Goal: Task Accomplishment & Management: Manage account settings

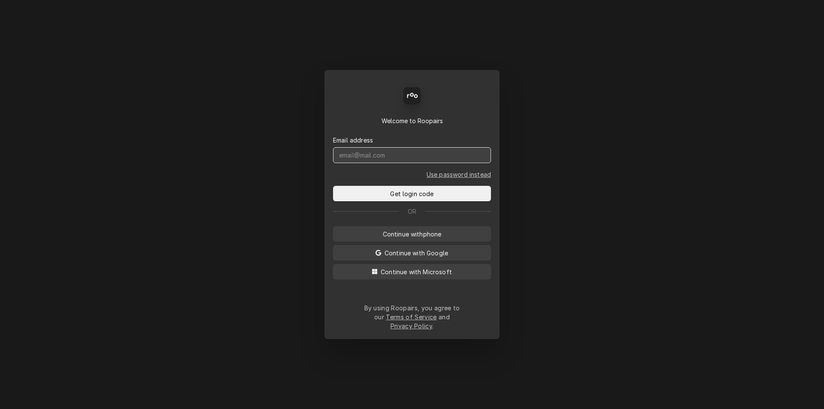
click at [369, 163] on input "Dynamic Content Wrapper" at bounding box center [412, 155] width 158 height 16
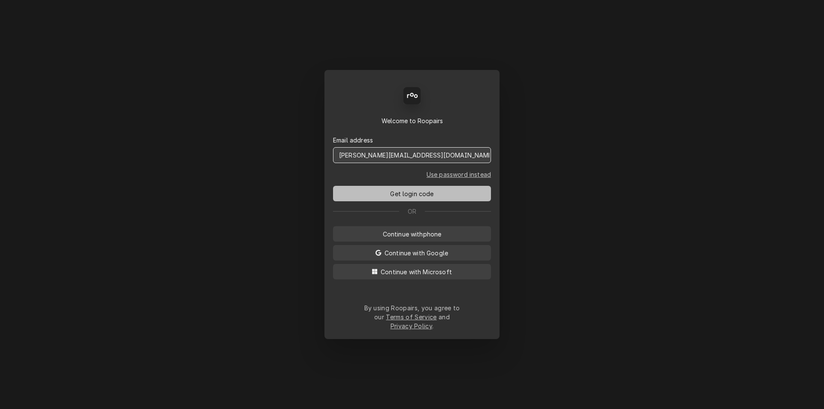
type input "JEFF@MARSHALLFES.COM"
click at [416, 198] on span "Get login code" at bounding box center [411, 193] width 47 height 9
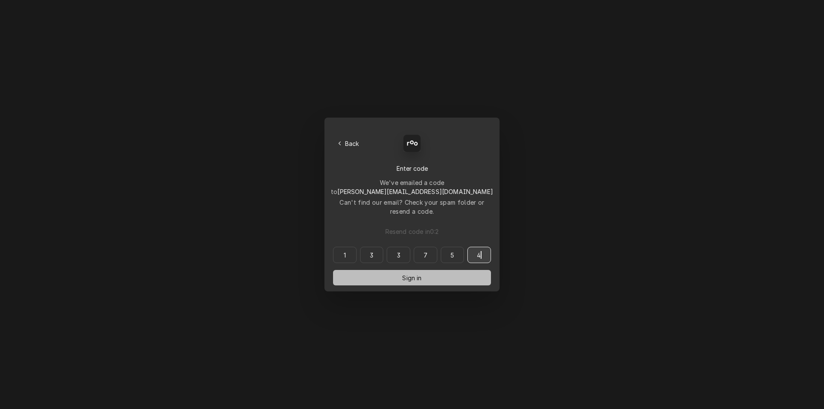
type input "133754"
click at [409, 273] on span "Sign in" at bounding box center [411, 277] width 23 height 9
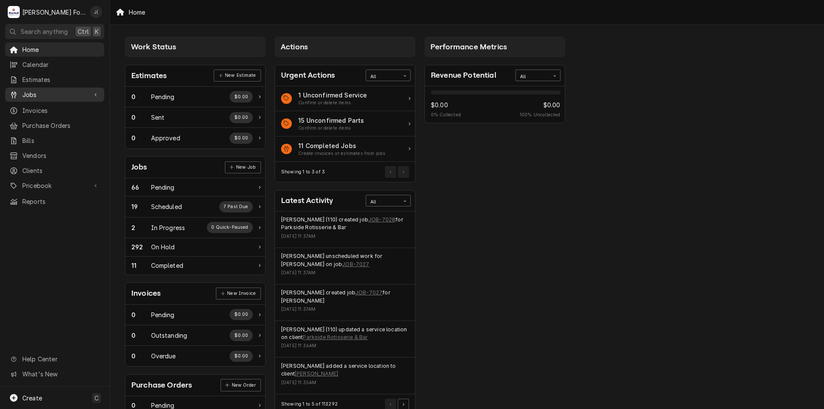
click at [46, 94] on span "Jobs" at bounding box center [54, 94] width 65 height 9
click at [27, 109] on span "Jobs" at bounding box center [61, 109] width 78 height 9
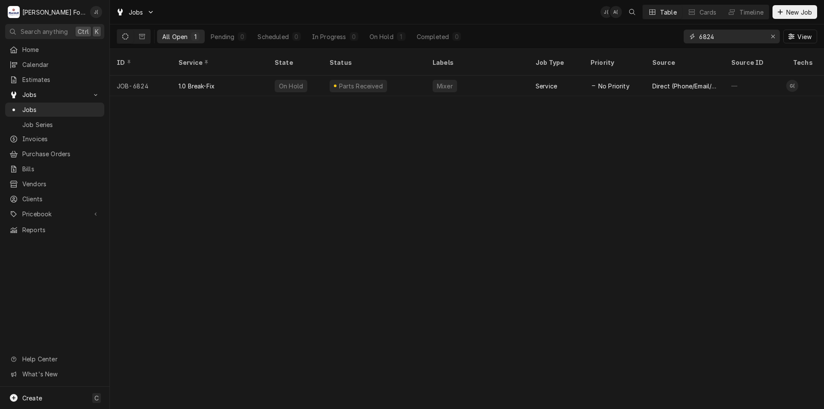
drag, startPoint x: 720, startPoint y: 38, endPoint x: 612, endPoint y: 48, distance: 107.6
click at [612, 48] on div "All Open 1 Pending 0 Scheduled 0 In Progress 0 On Hold 1 Completed 0 6824 View" at bounding box center [467, 36] width 700 height 24
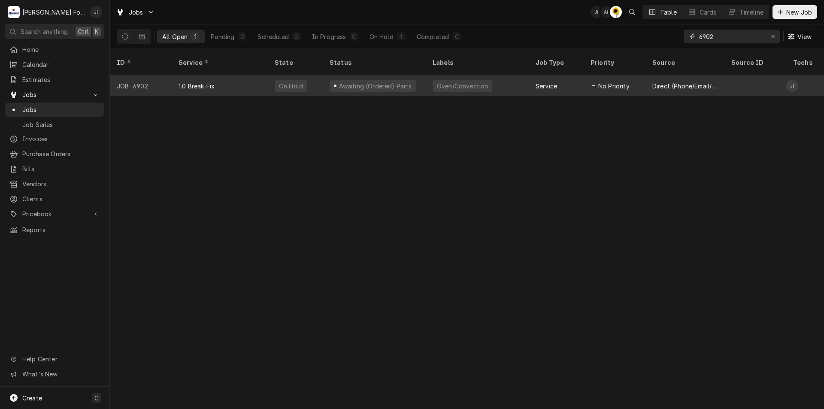
type input "6902"
click at [315, 79] on div "On Hold" at bounding box center [295, 85] width 55 height 21
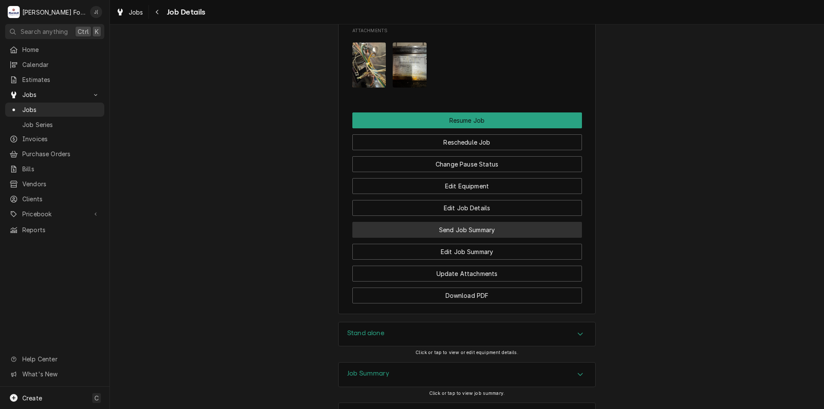
scroll to position [822, 0]
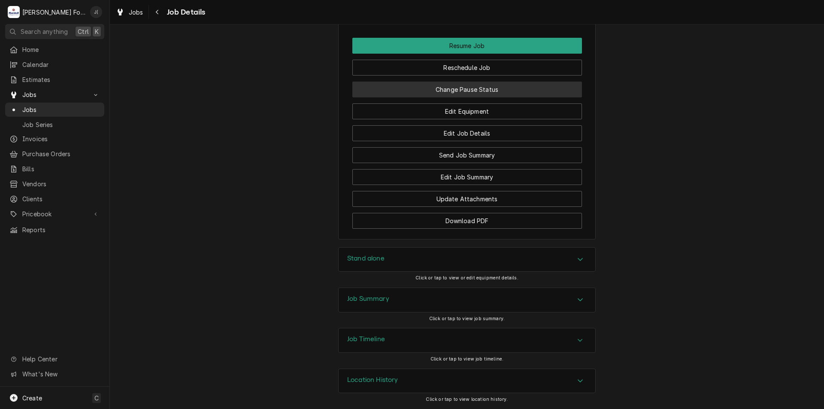
click at [465, 87] on button "Change Pause Status" at bounding box center [466, 89] width 229 height 16
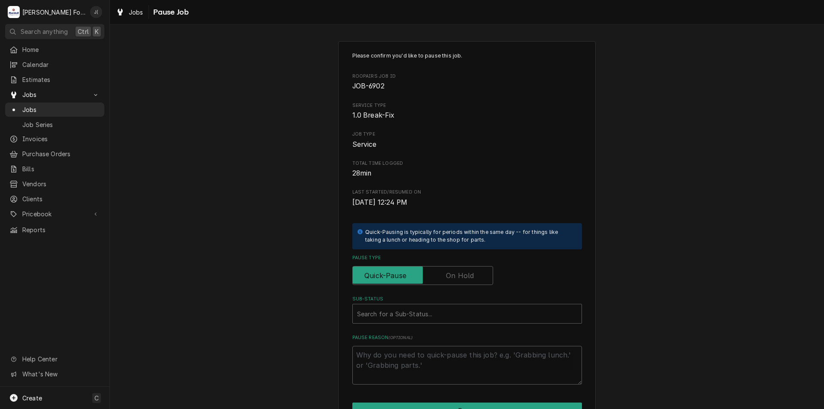
click at [447, 277] on label "Pause Type" at bounding box center [422, 275] width 141 height 19
click at [447, 277] on input "Pause Type" at bounding box center [422, 275] width 133 height 19
checkbox input "true"
drag, startPoint x: 427, startPoint y: 315, endPoint x: 425, endPoint y: 322, distance: 7.0
click at [425, 322] on div "Search for a Sub-Status..." at bounding box center [467, 313] width 229 height 19
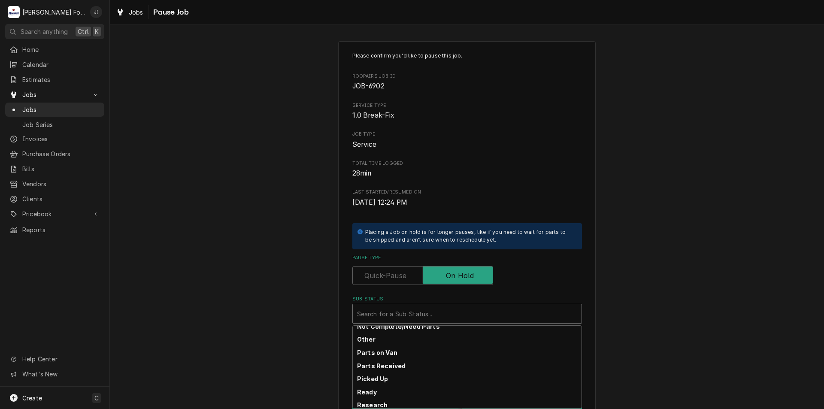
scroll to position [141, 0]
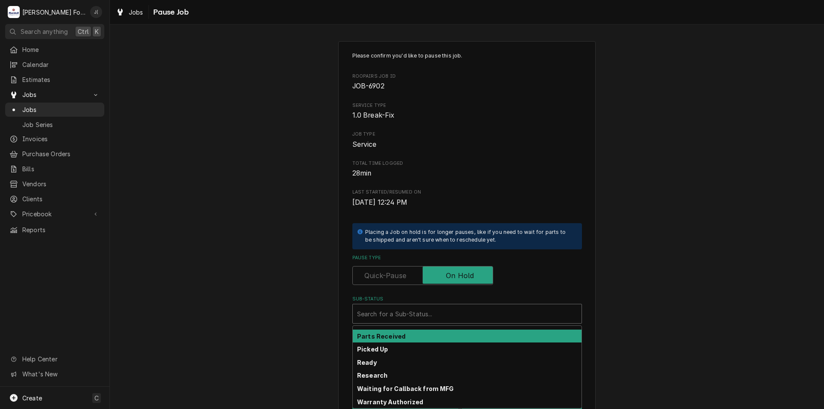
click at [406, 337] on div "Parts Received" at bounding box center [467, 335] width 229 height 13
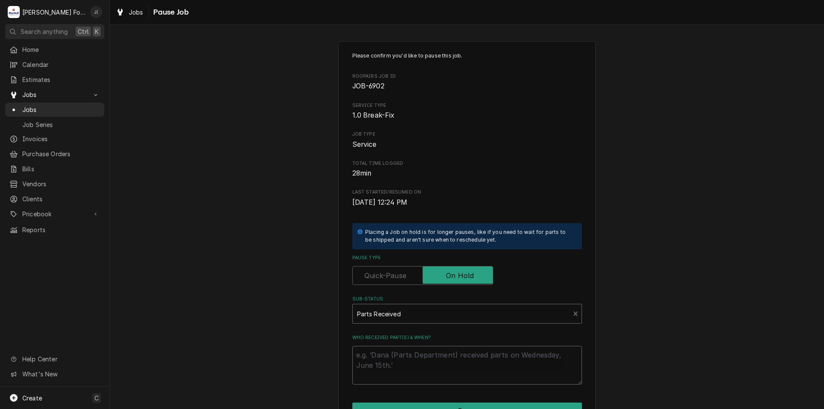
click at [415, 354] on textarea "Who received part(s) & when?" at bounding box center [466, 365] width 229 height 39
type textarea "x"
type textarea "0"
type textarea "x"
type textarea "08"
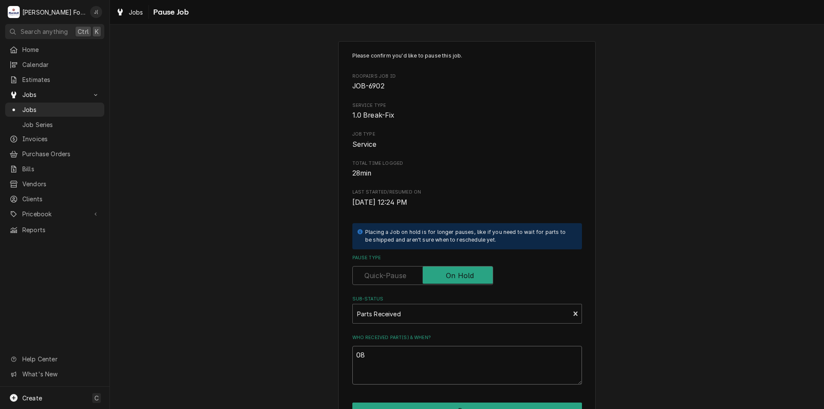
type textarea "x"
type textarea "08/"
type textarea "x"
type textarea "08/2"
type textarea "x"
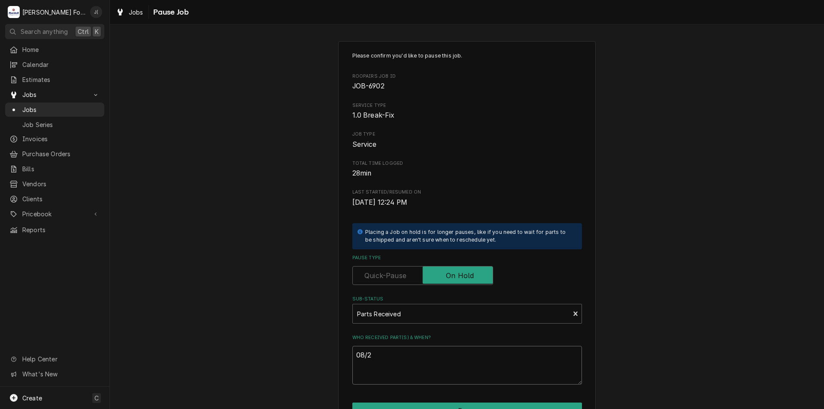
type textarea "08/21"
type textarea "x"
type textarea "08/21/"
type textarea "x"
type textarea "08/21/2"
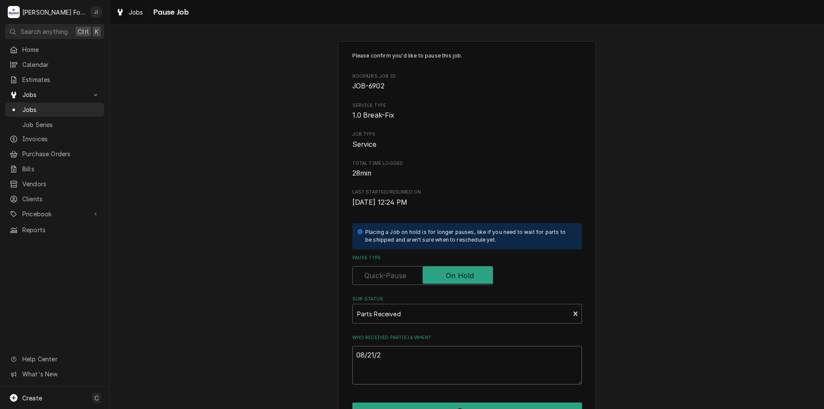
type textarea "x"
type textarea "[DATE]"
type textarea "x"
type textarea "08/21/202"
type textarea "x"
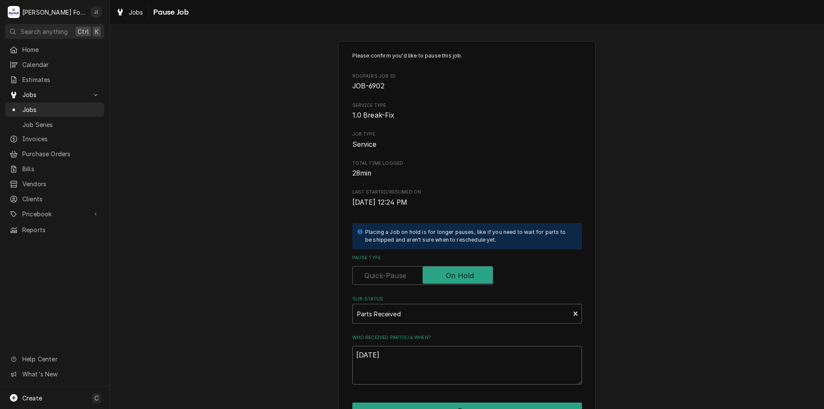
scroll to position [72, 0]
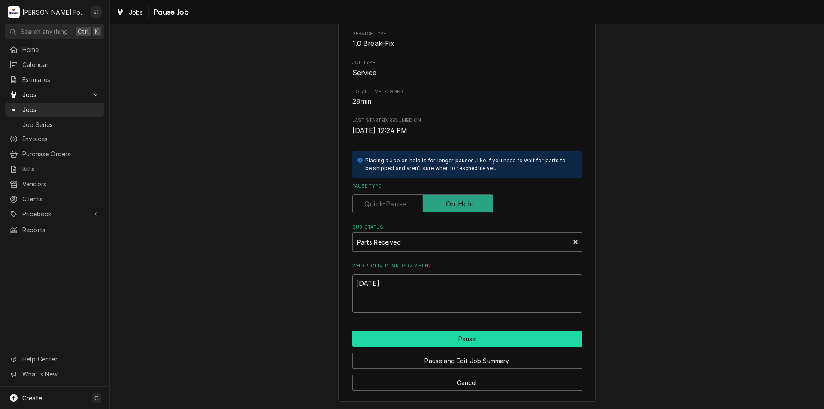
type textarea "[DATE]"
click at [467, 341] on button "Pause" at bounding box center [466, 339] width 229 height 16
type textarea "x"
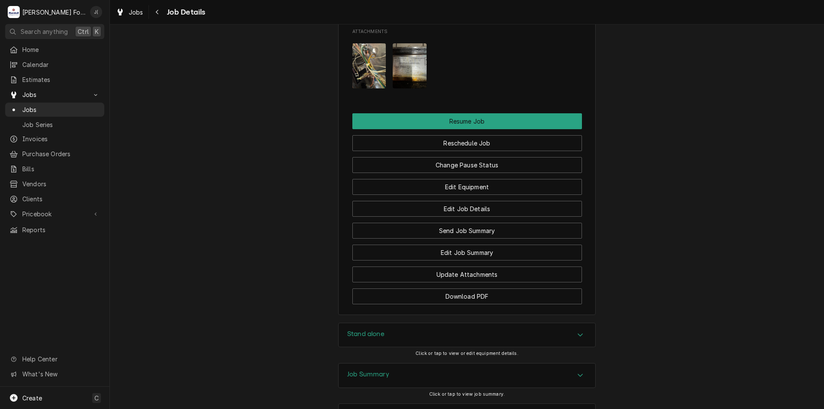
scroll to position [565, 0]
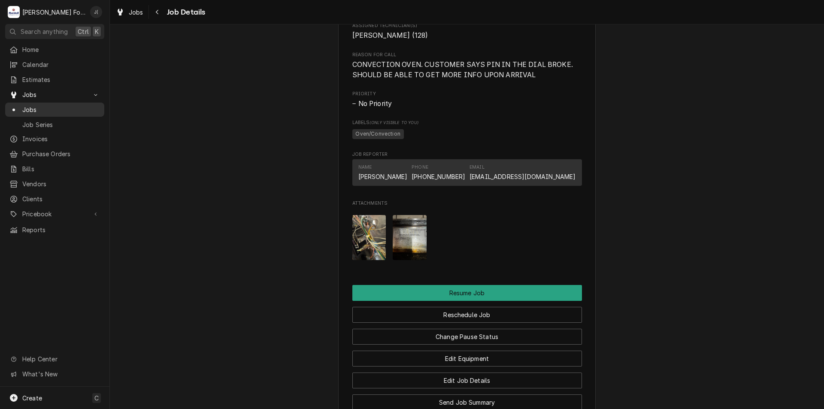
click at [40, 107] on span "Jobs" at bounding box center [61, 109] width 78 height 9
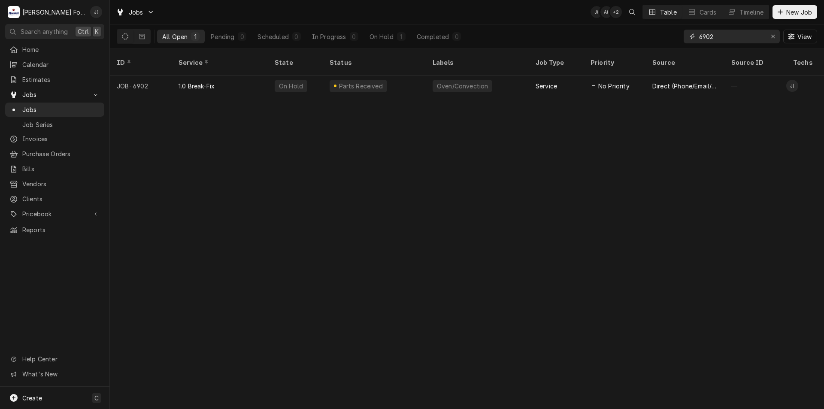
drag, startPoint x: 690, startPoint y: 32, endPoint x: 626, endPoint y: 28, distance: 64.0
click at [626, 28] on div "All Open 1 Pending 0 Scheduled 0 In Progress 0 On Hold 1 Completed 0 6902 View" at bounding box center [467, 36] width 700 height 24
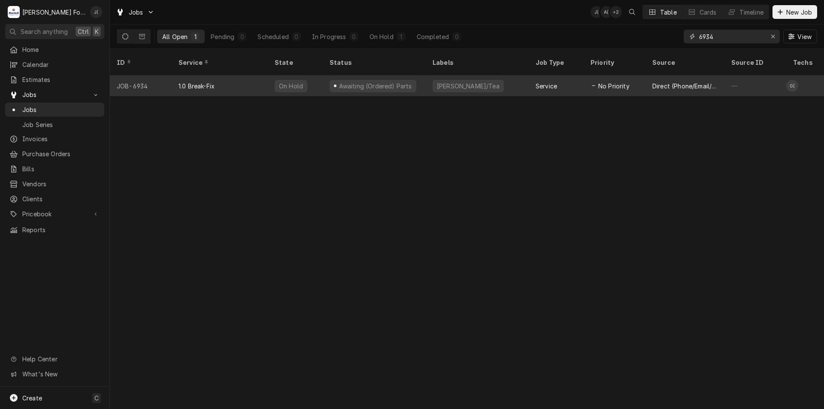
type input "6934"
click at [389, 81] on div "Awaiting (Ordered) Parts" at bounding box center [375, 85] width 75 height 9
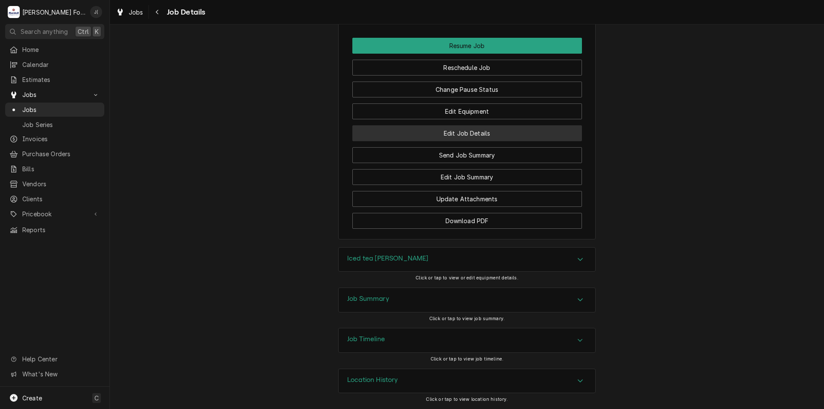
scroll to position [1273, 0]
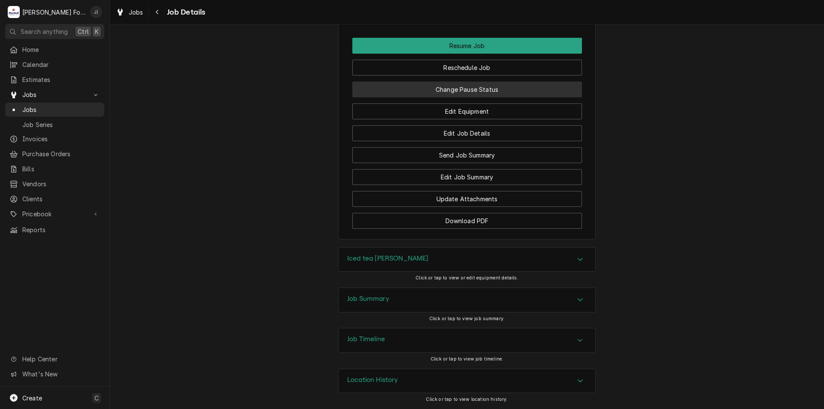
click at [471, 90] on button "Change Pause Status" at bounding box center [466, 89] width 229 height 16
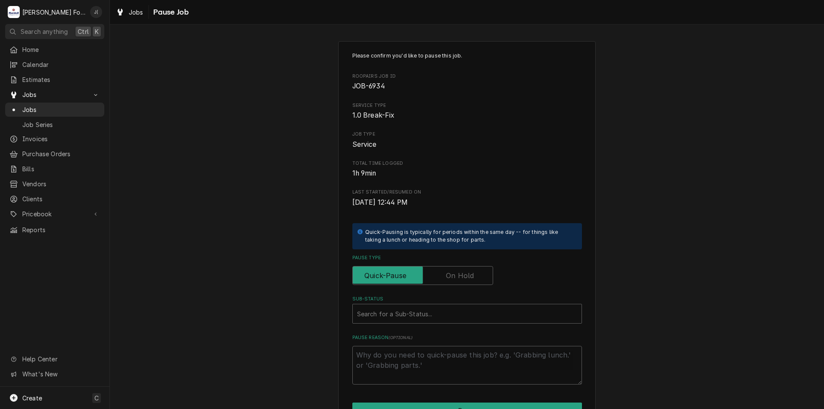
drag, startPoint x: 460, startPoint y: 281, endPoint x: 450, endPoint y: 303, distance: 24.4
click at [459, 280] on label "Pause Type" at bounding box center [422, 275] width 141 height 19
click at [459, 280] on input "Pause Type" at bounding box center [422, 275] width 133 height 19
checkbox input "true"
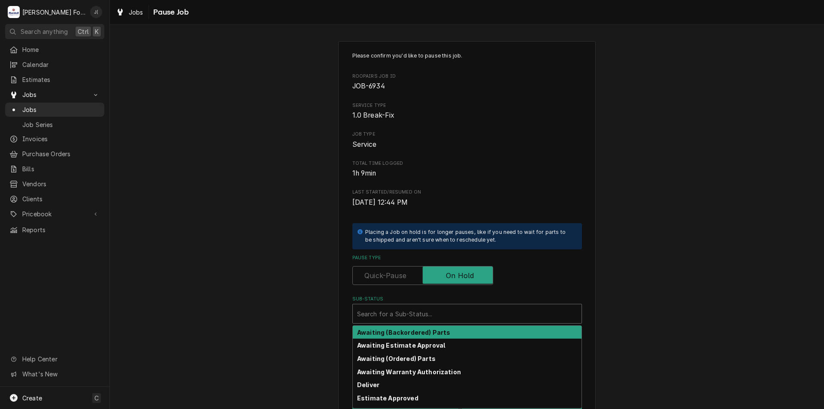
click at [442, 318] on div "Sub-Status" at bounding box center [467, 313] width 220 height 15
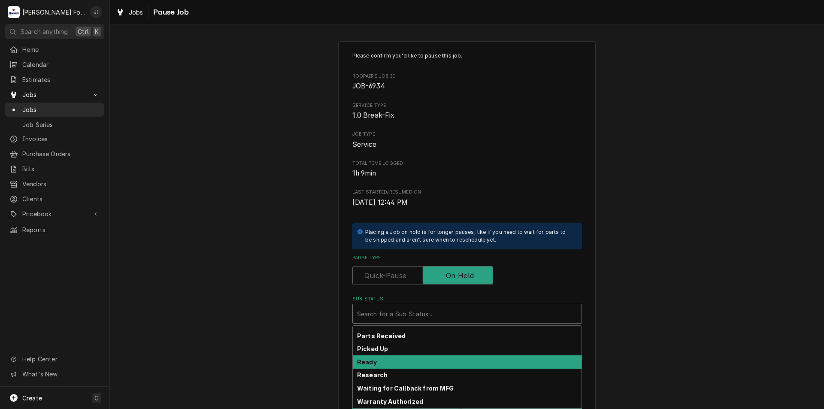
scroll to position [141, 0]
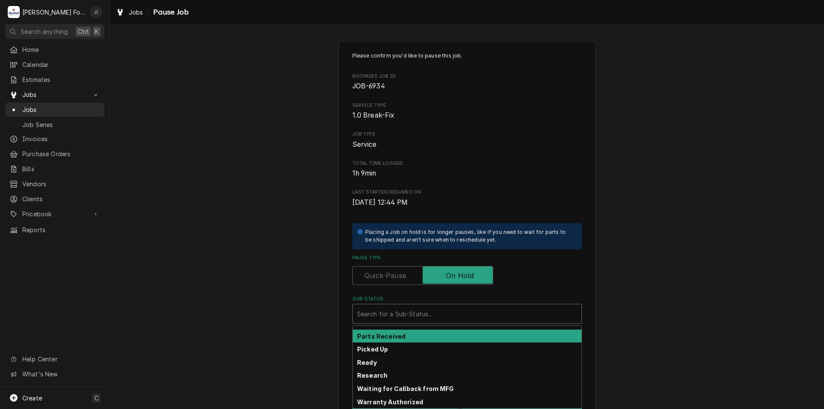
click at [419, 337] on div "Parts Received" at bounding box center [467, 335] width 229 height 13
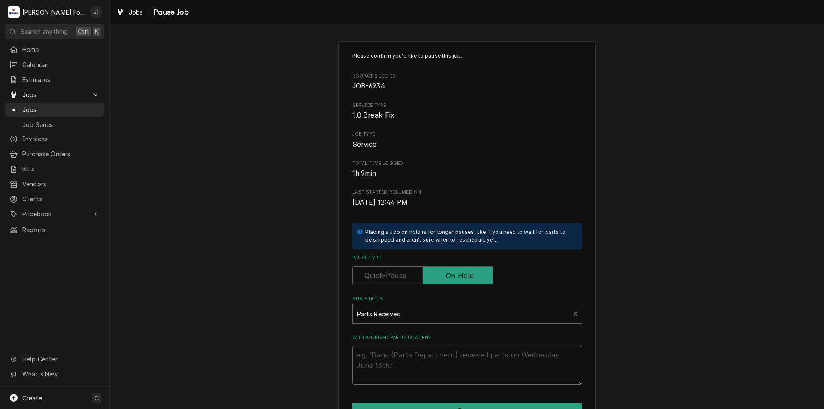
click at [425, 362] on textarea "Who received part(s) & when?" at bounding box center [466, 365] width 229 height 39
type textarea "x"
type textarea "0"
type textarea "x"
type textarea "08"
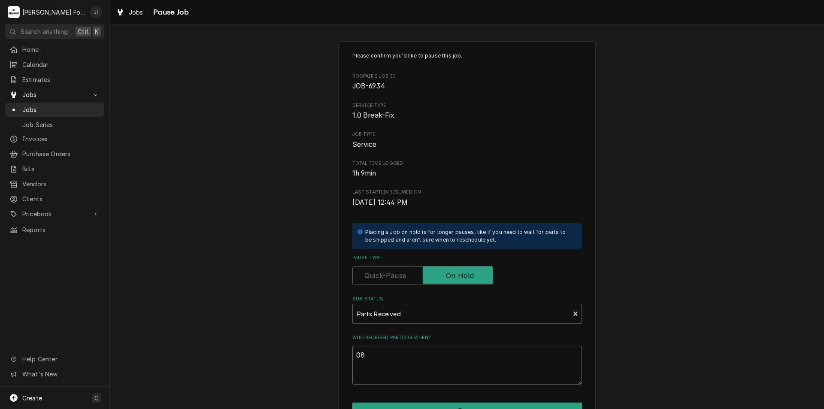
type textarea "x"
type textarea "08/"
type textarea "x"
type textarea "08/2"
type textarea "x"
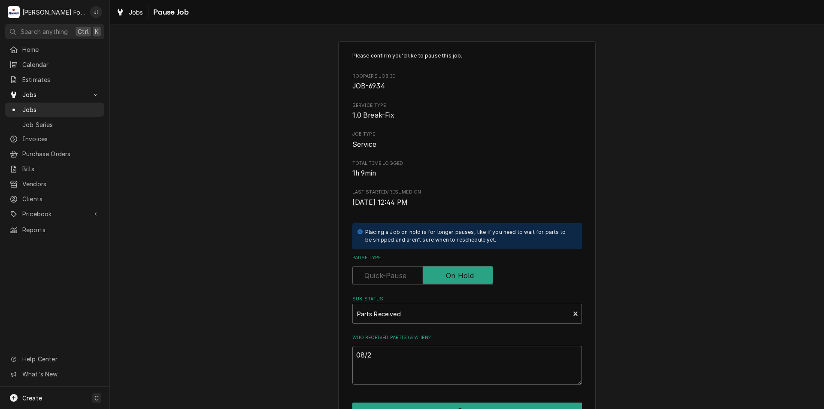
type textarea "08/21"
type textarea "x"
type textarea "08/21/"
type textarea "x"
type textarea "08/21/2"
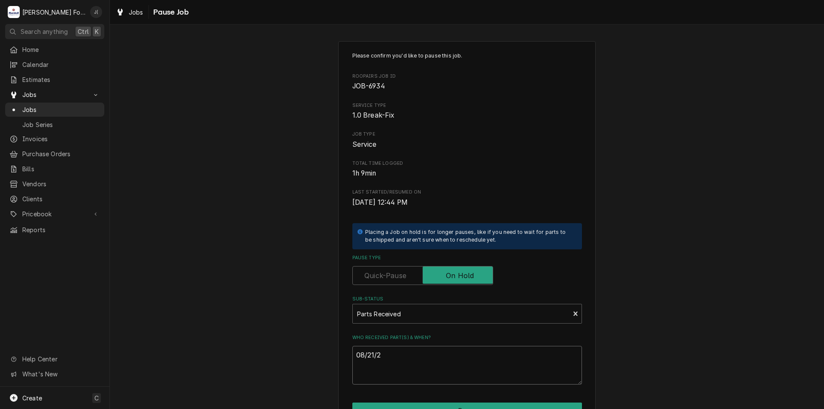
type textarea "x"
type textarea "08/21/20"
type textarea "x"
type textarea "08/21/202"
type textarea "x"
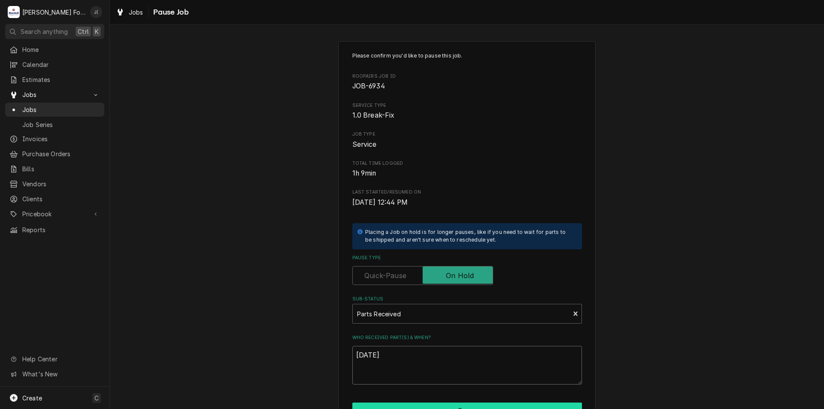
scroll to position [72, 0]
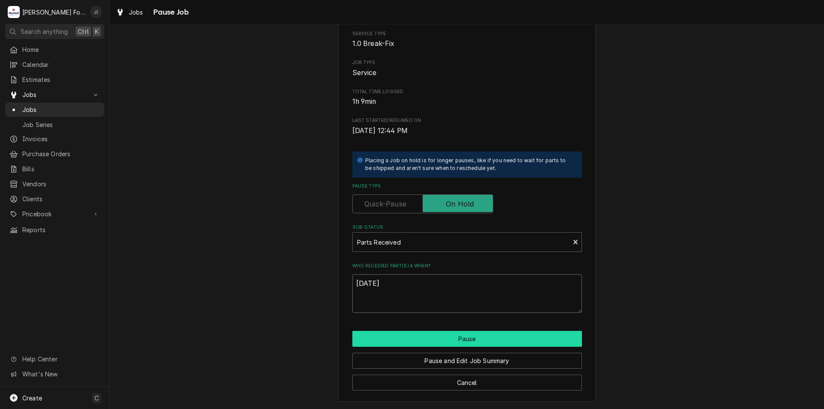
type textarea "[DATE]"
click at [417, 338] on button "Pause" at bounding box center [466, 339] width 229 height 16
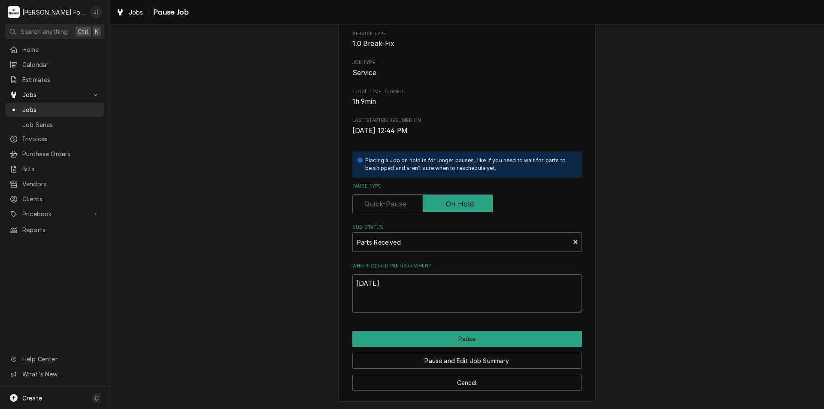
type textarea "x"
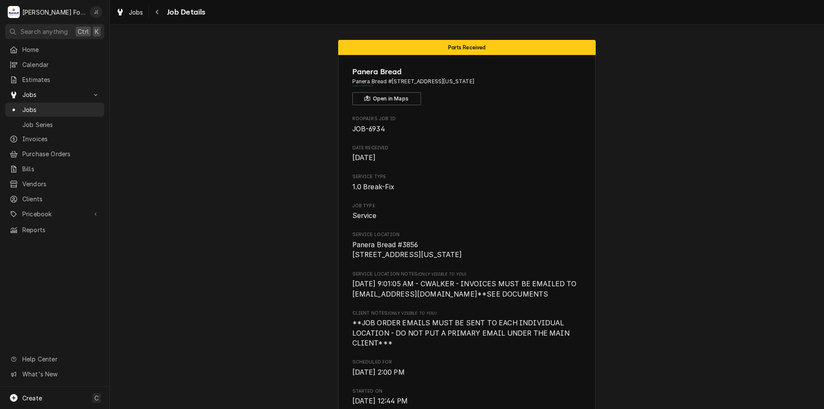
click at [402, 298] on span "[DATE] 9:01:05 AM - CWALKER - INVOICES MUST BE EMAILED TO [EMAIL_ADDRESS][DOMAI…" at bounding box center [465, 289] width 226 height 18
click at [40, 107] on span "Jobs" at bounding box center [61, 109] width 78 height 9
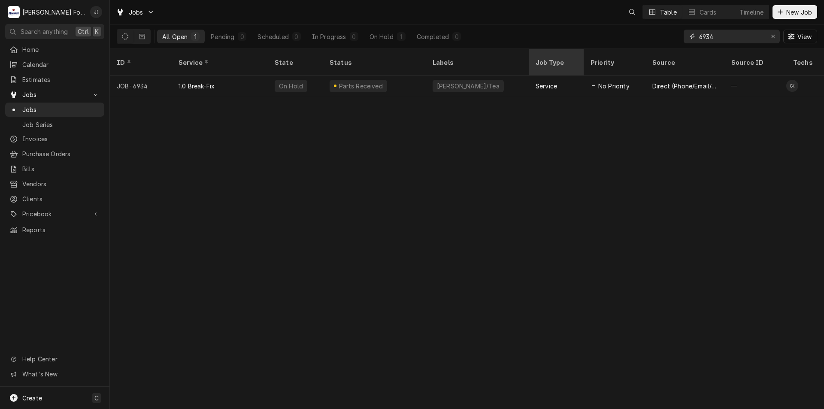
drag, startPoint x: 727, startPoint y: 42, endPoint x: 550, endPoint y: 50, distance: 176.9
click at [547, 50] on div "Jobs Table Cards Timeline New Job All Open 1 Pending 0 Scheduled 0 In Progress …" at bounding box center [467, 204] width 714 height 409
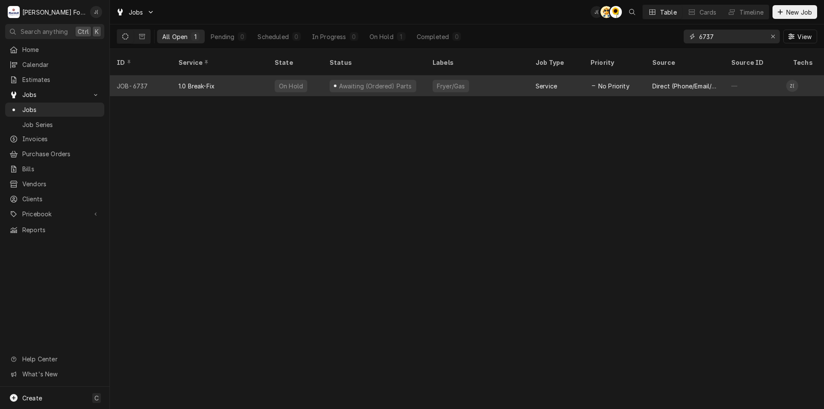
type input "6737"
click at [482, 77] on div "Fryer/Gas" at bounding box center [476, 85] width 103 height 21
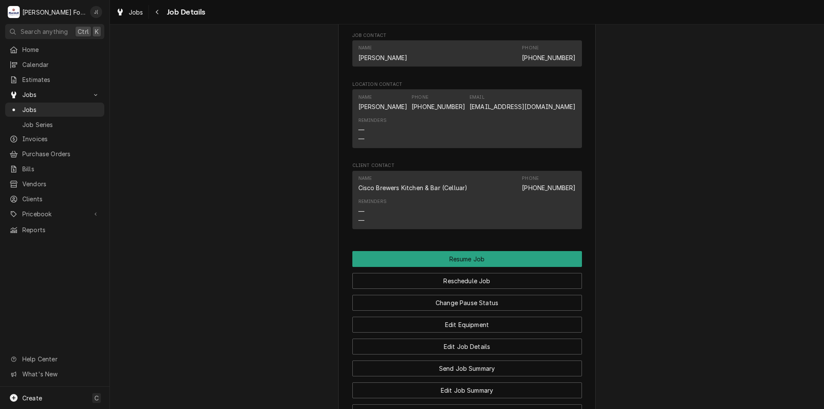
scroll to position [858, 0]
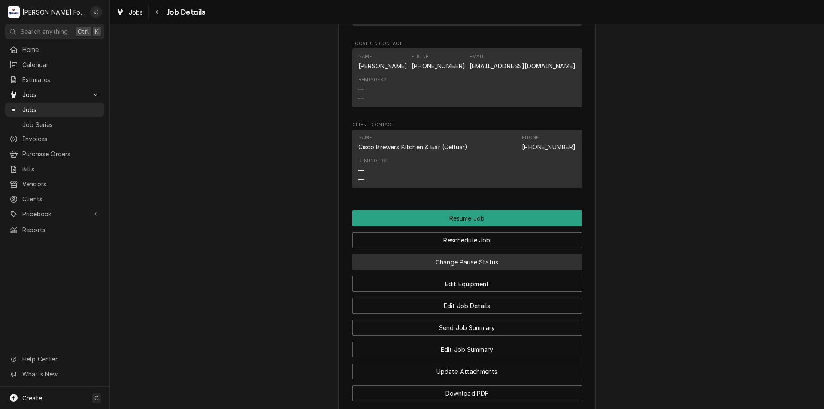
click at [516, 259] on button "Change Pause Status" at bounding box center [466, 262] width 229 height 16
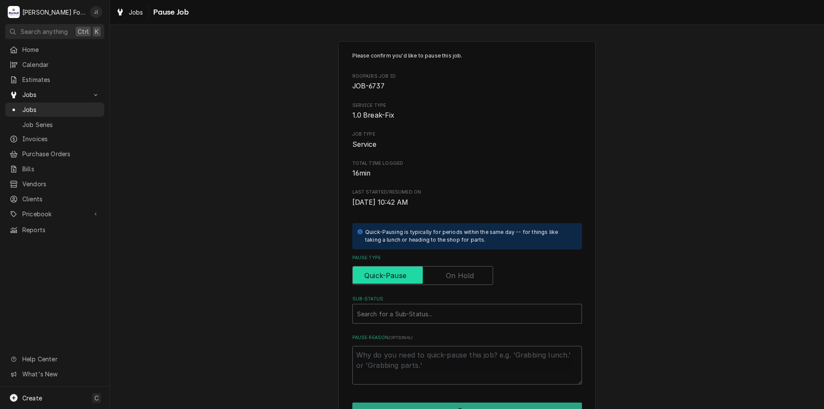
drag, startPoint x: 474, startPoint y: 281, endPoint x: 466, endPoint y: 303, distance: 23.2
click at [473, 282] on input "Pause Type" at bounding box center [422, 275] width 133 height 19
checkbox input "true"
drag, startPoint x: 466, startPoint y: 303, endPoint x: 464, endPoint y: 314, distance: 11.4
click at [464, 314] on div "Sub-Status" at bounding box center [467, 313] width 220 height 15
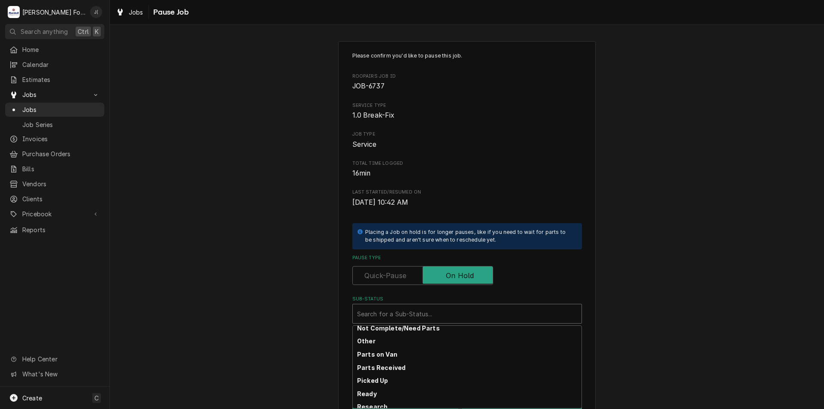
scroll to position [141, 0]
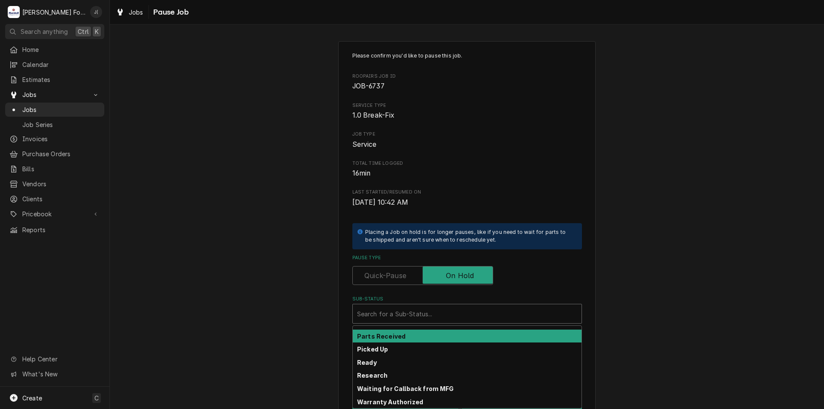
click at [452, 337] on div "Parts Received" at bounding box center [467, 335] width 229 height 13
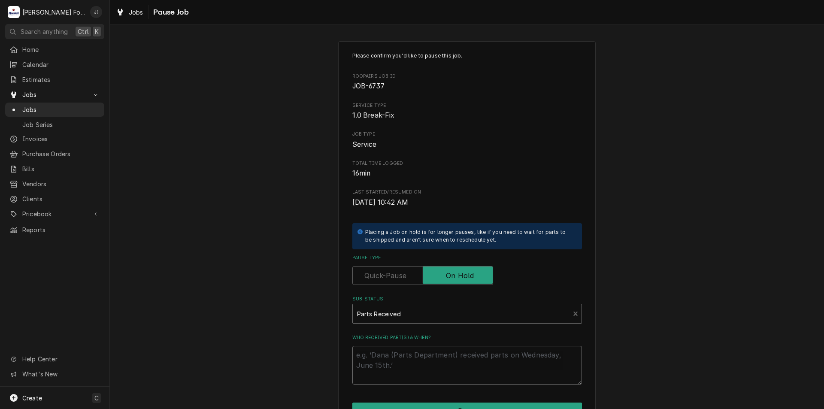
click at [459, 361] on textarea "Who received part(s) & when?" at bounding box center [466, 365] width 229 height 39
type textarea "x"
type textarea "0"
type textarea "x"
type textarea "08"
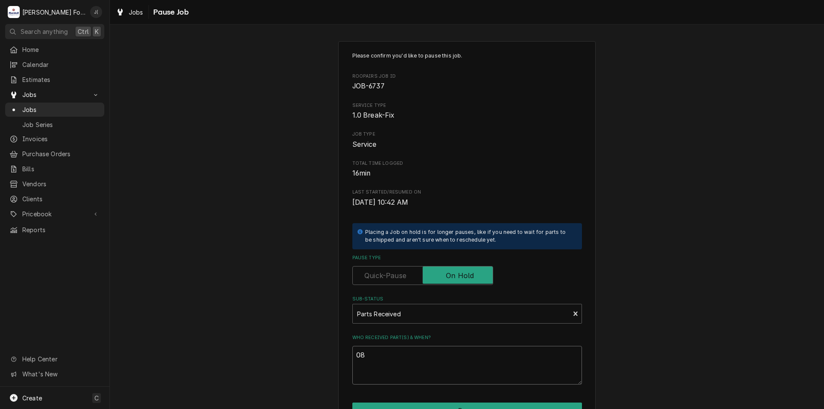
type textarea "x"
type textarea "08/"
type textarea "x"
type textarea "08/2"
type textarea "x"
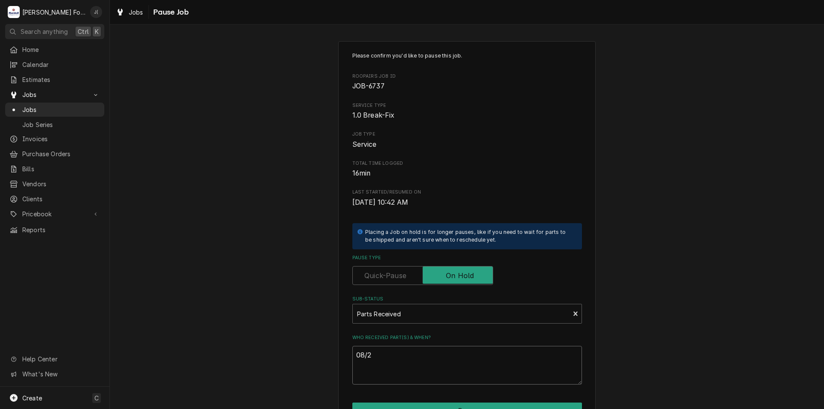
type textarea "08/21"
type textarea "x"
type textarea "08/21/"
type textarea "x"
type textarea "08/21/2"
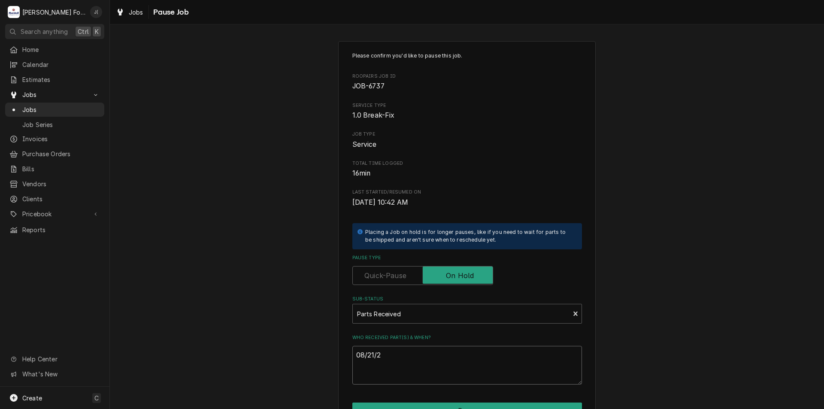
type textarea "x"
type textarea "08/21/20"
type textarea "x"
type textarea "08/21/202"
type textarea "x"
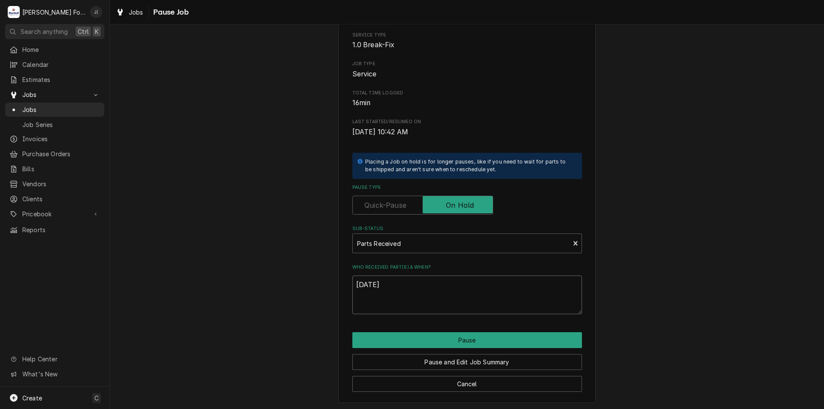
scroll to position [72, 0]
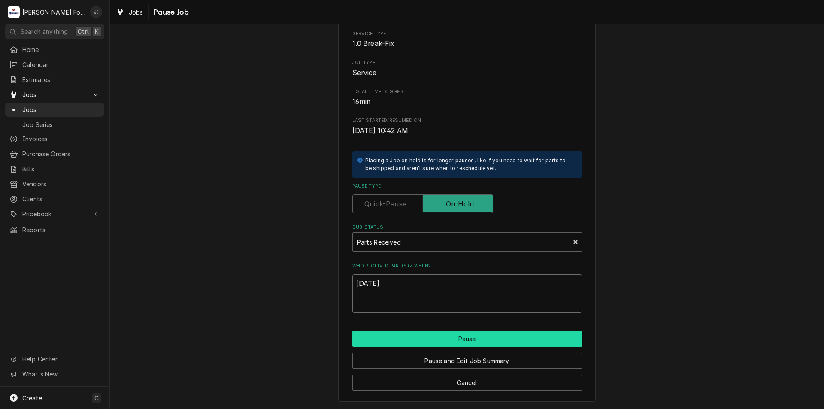
type textarea "[DATE]"
click at [460, 337] on button "Pause" at bounding box center [466, 339] width 229 height 16
type textarea "x"
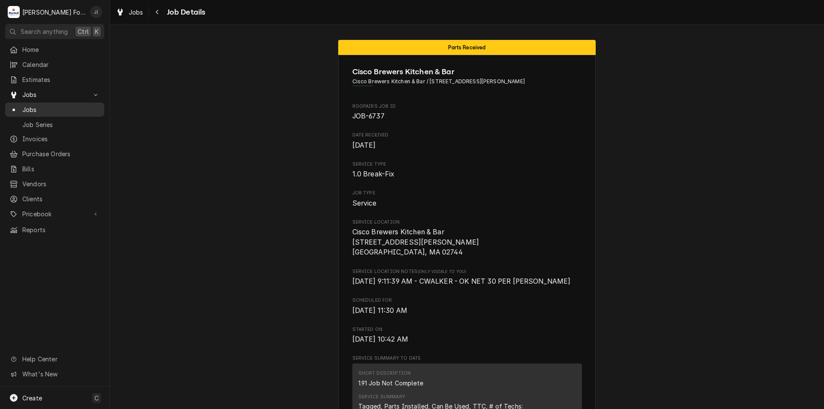
click at [89, 105] on span "Jobs" at bounding box center [61, 109] width 78 height 9
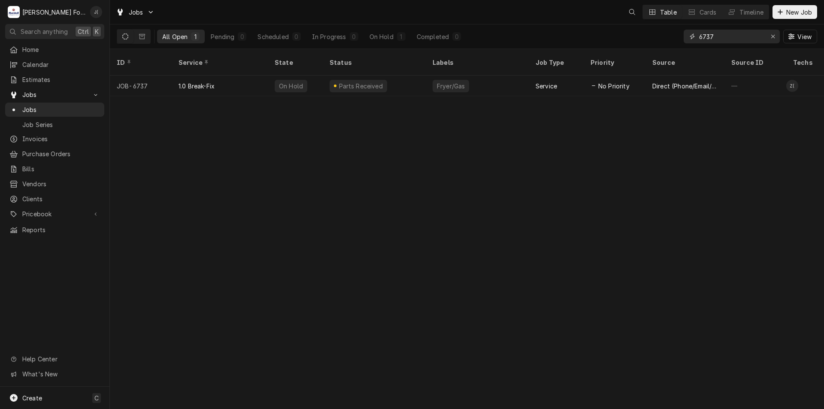
drag, startPoint x: 735, startPoint y: 36, endPoint x: 617, endPoint y: 30, distance: 118.1
click at [617, 30] on div "All Open 1 Pending 0 Scheduled 0 In Progress 0 On Hold 1 Completed 0 6737 View" at bounding box center [467, 36] width 700 height 24
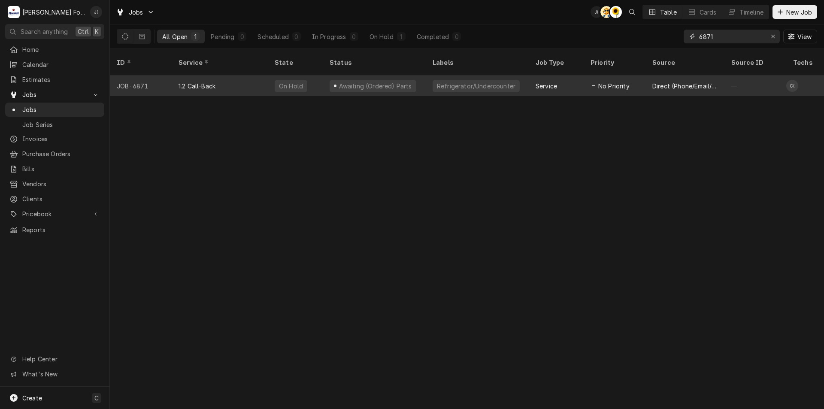
type input "6871"
click at [227, 81] on div "1.2 Call-Back" at bounding box center [220, 85] width 96 height 21
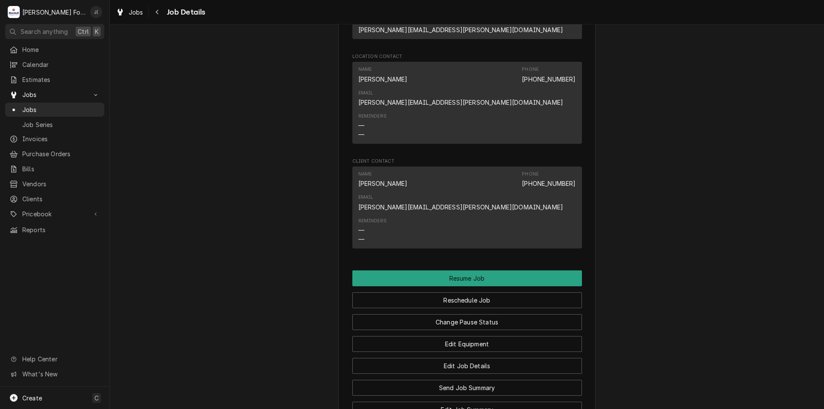
scroll to position [1244, 0]
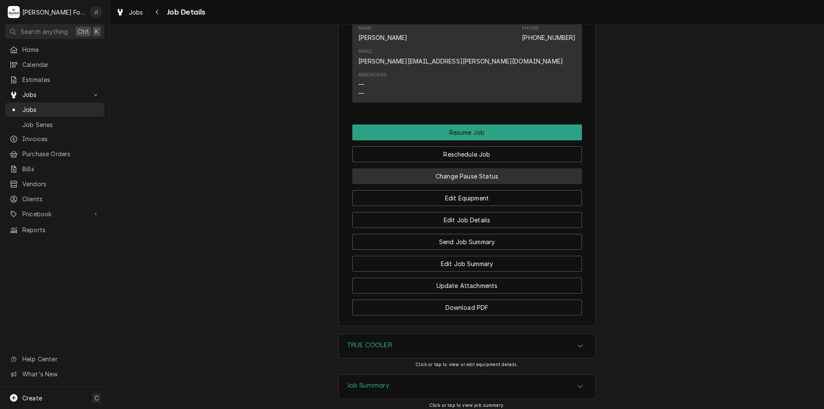
click at [428, 168] on button "Change Pause Status" at bounding box center [466, 176] width 229 height 16
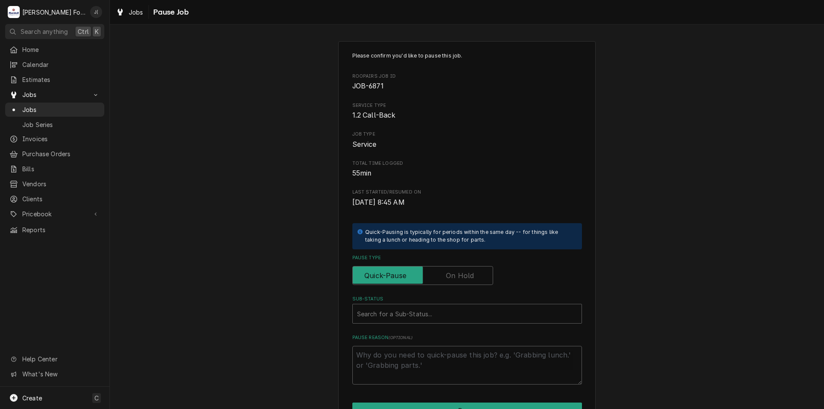
click at [454, 276] on label "Pause Type" at bounding box center [422, 275] width 141 height 19
click at [454, 276] on input "Pause Type" at bounding box center [422, 275] width 133 height 19
checkbox input "true"
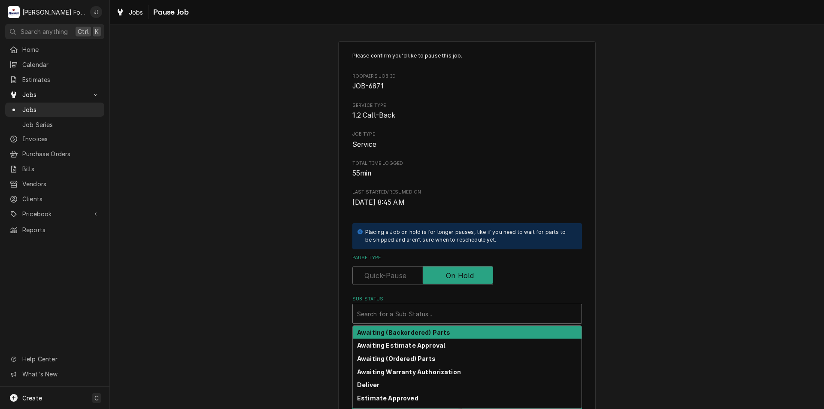
click at [442, 315] on div "Sub-Status" at bounding box center [467, 313] width 220 height 15
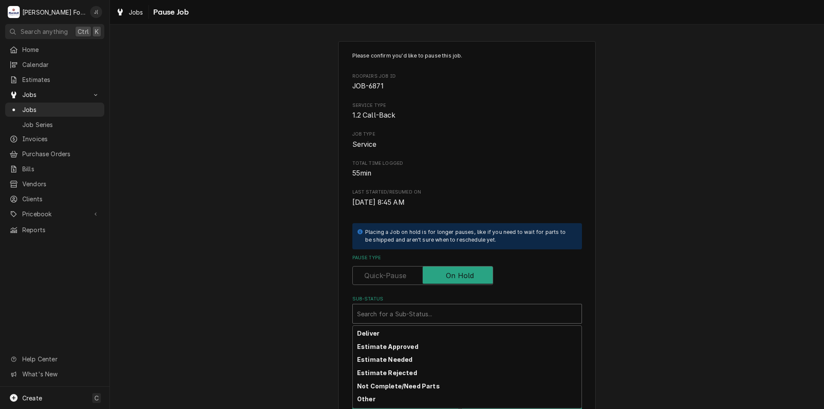
scroll to position [141, 0]
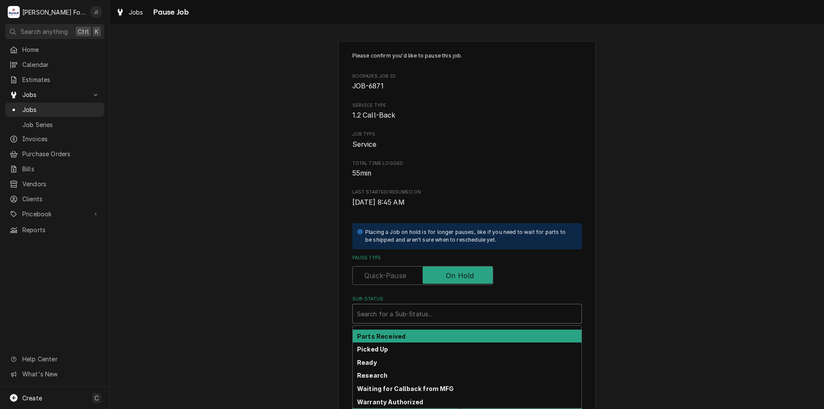
click at [427, 335] on div "Parts Received" at bounding box center [467, 335] width 229 height 13
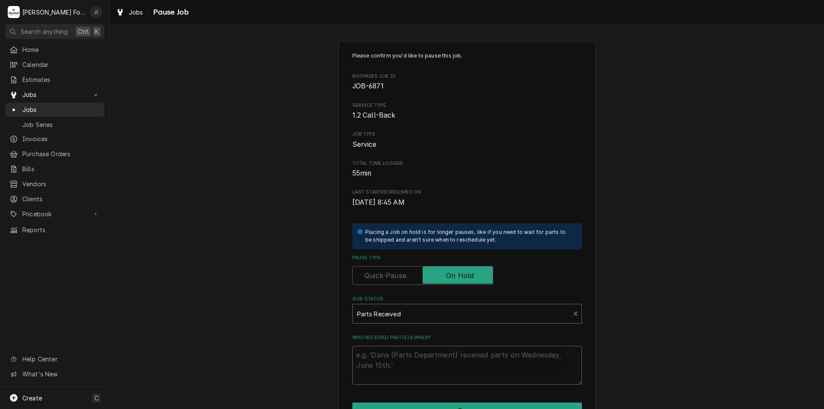
click at [428, 356] on textarea "Who received part(s) & when?" at bounding box center [466, 365] width 229 height 39
type textarea "x"
type textarea "0"
type textarea "x"
type textarea "08"
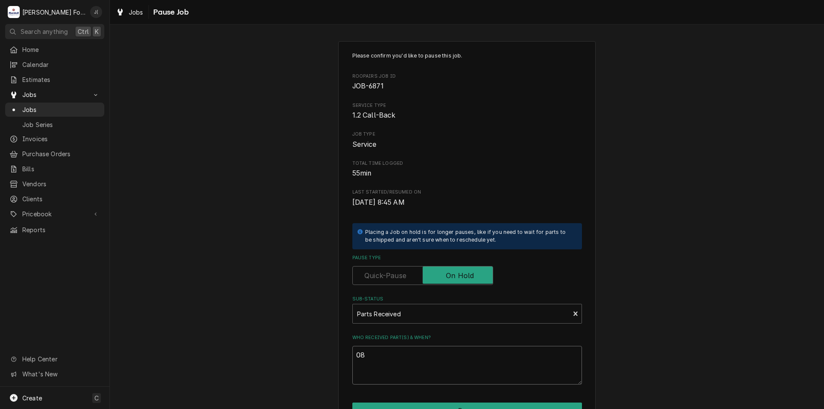
type textarea "x"
type textarea "082"
type textarea "x"
type textarea "08"
type textarea "x"
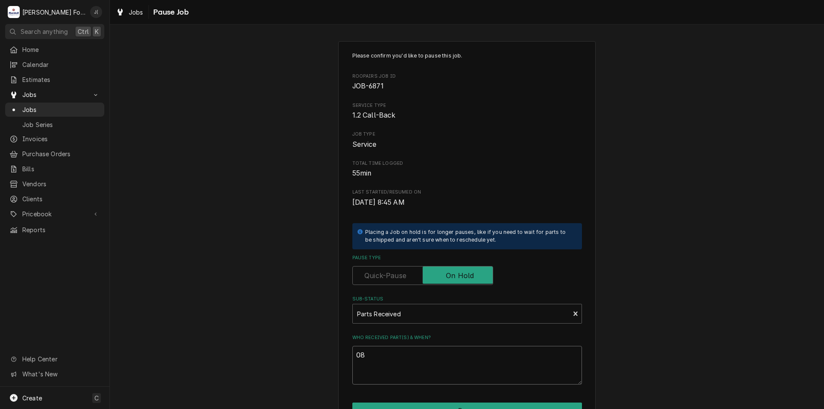
type textarea "08/"
type textarea "x"
type textarea "08/2"
type textarea "x"
type textarea "08/21"
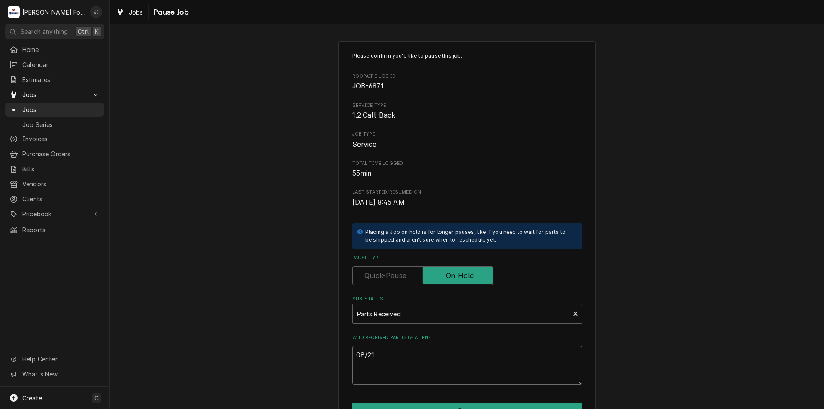
type textarea "x"
type textarea "08/21/"
type textarea "x"
type textarea "08/21/2"
type textarea "x"
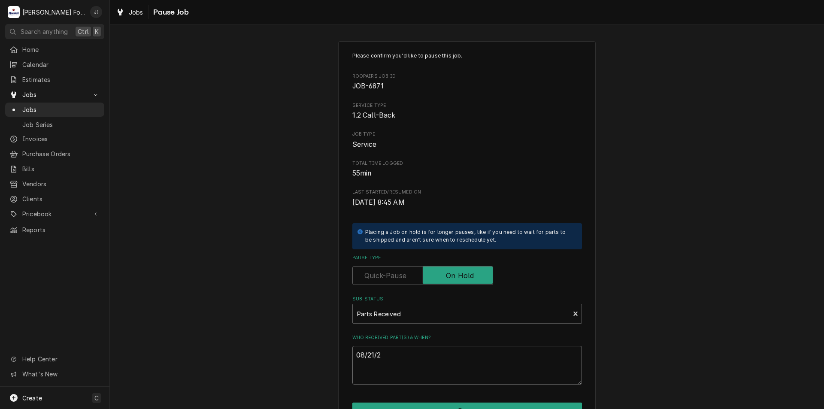
type textarea "08/21/20"
type textarea "x"
type textarea "08/21/202"
type textarea "x"
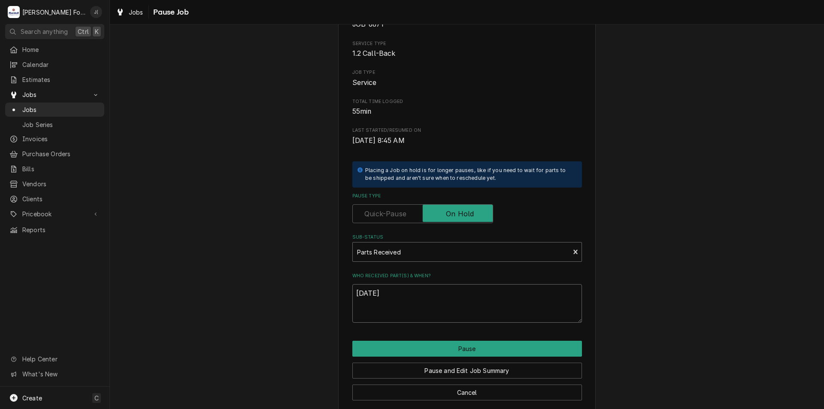
scroll to position [72, 0]
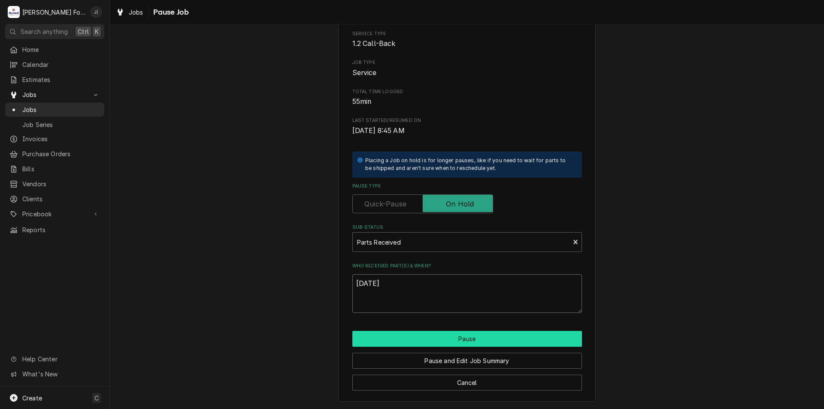
type textarea "[DATE]"
click at [473, 342] on button "Pause" at bounding box center [466, 339] width 229 height 16
type textarea "x"
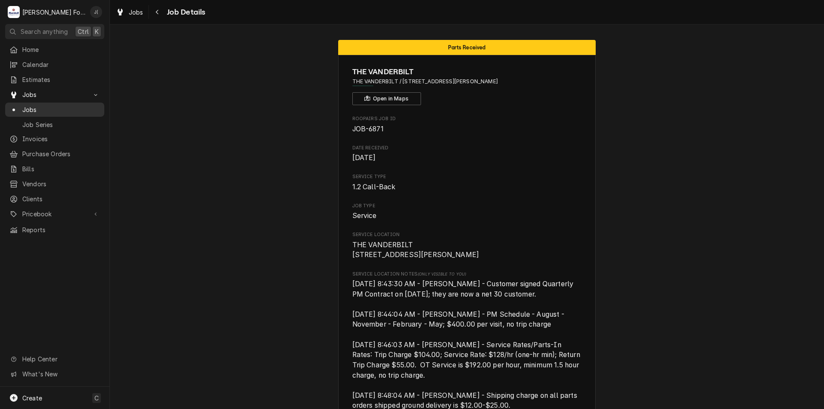
click at [82, 110] on span "Jobs" at bounding box center [61, 109] width 78 height 9
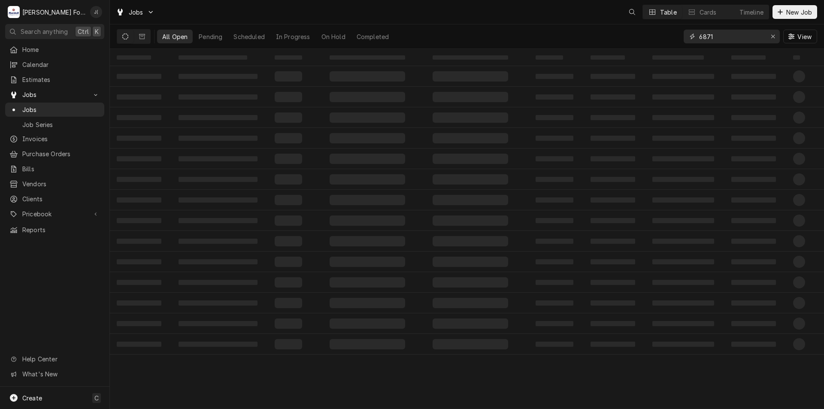
drag, startPoint x: 724, startPoint y: 38, endPoint x: 634, endPoint y: 43, distance: 89.8
click at [633, 43] on div "All Open Pending Scheduled In Progress On Hold Completed 6871 View" at bounding box center [467, 36] width 700 height 24
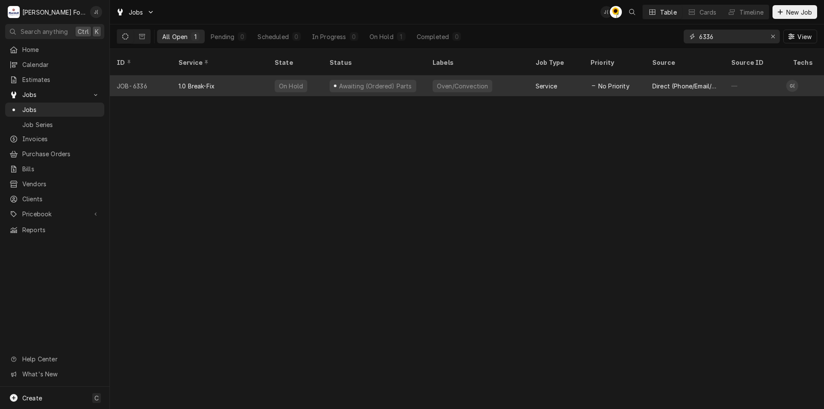
type input "6336"
click at [228, 76] on div "1.0 Break-Fix" at bounding box center [220, 85] width 96 height 21
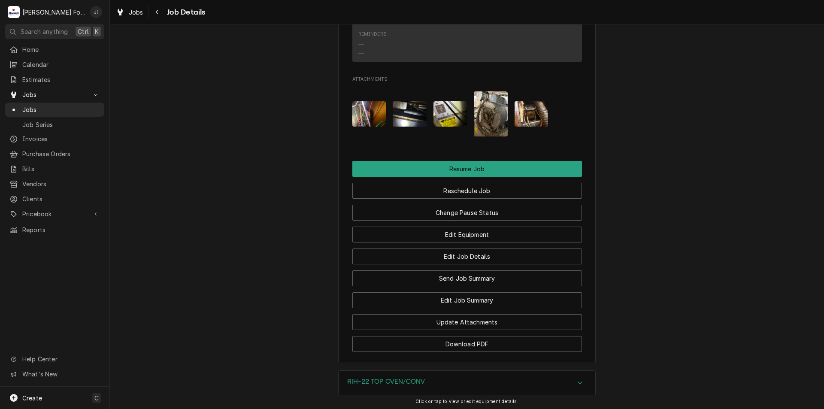
scroll to position [1115, 0]
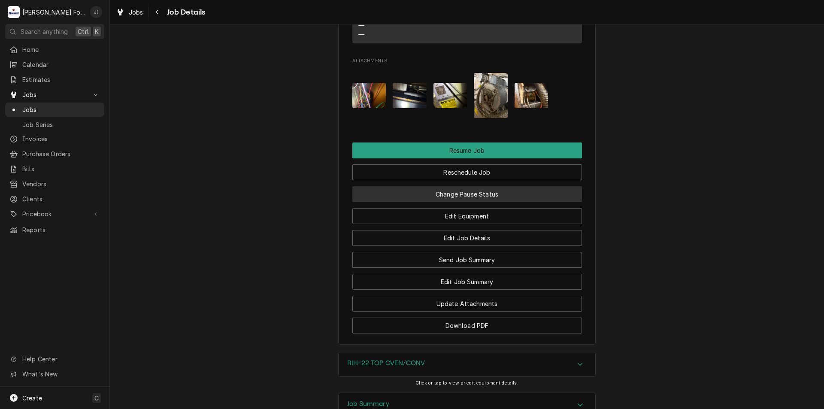
click at [447, 186] on button "Change Pause Status" at bounding box center [466, 194] width 229 height 16
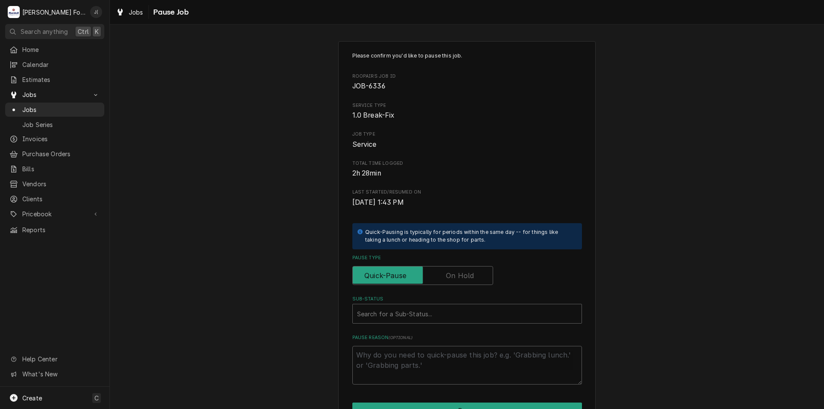
click at [473, 286] on div "Please confirm you'd like to pause this job. Roopairs Job ID JOB-6336 Service T…" at bounding box center [466, 218] width 229 height 332
drag, startPoint x: 469, startPoint y: 280, endPoint x: 465, endPoint y: 284, distance: 5.8
click at [468, 281] on label "Pause Type" at bounding box center [422, 275] width 141 height 19
click at [468, 281] on input "Pause Type" at bounding box center [422, 275] width 133 height 19
checkbox input "true"
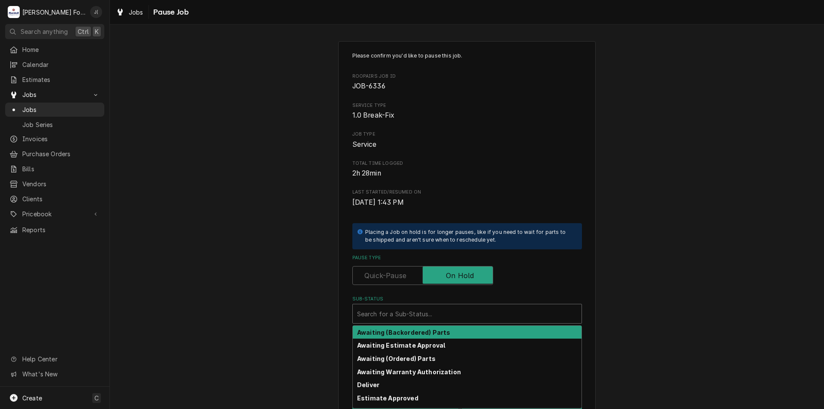
click at [453, 319] on div "Sub-Status" at bounding box center [467, 313] width 220 height 15
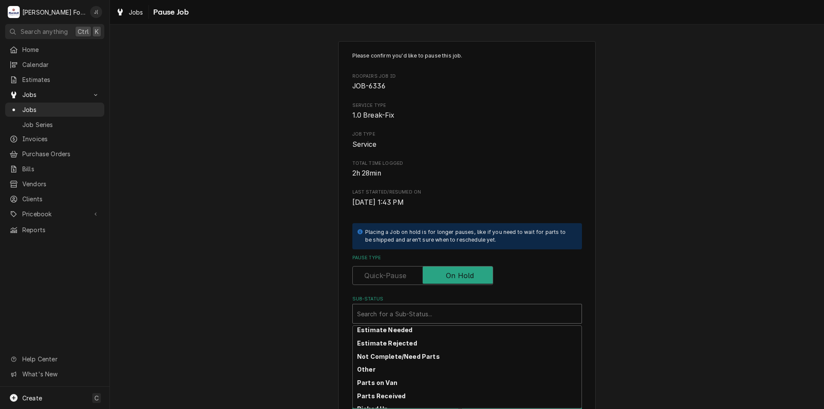
scroll to position [141, 0]
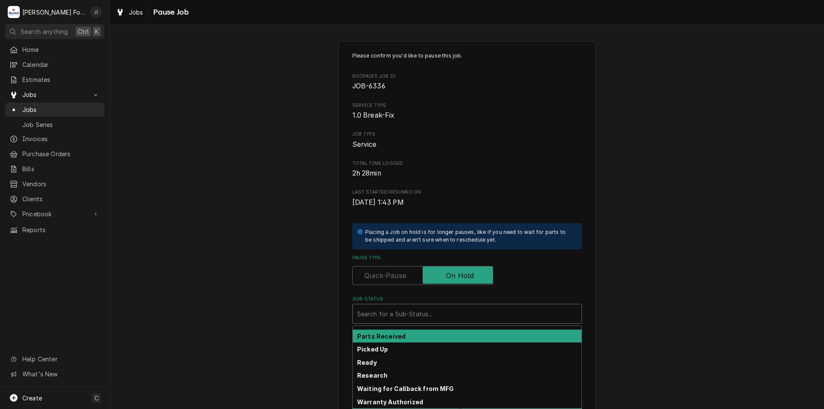
click at [432, 335] on div "Parts Received" at bounding box center [467, 335] width 229 height 13
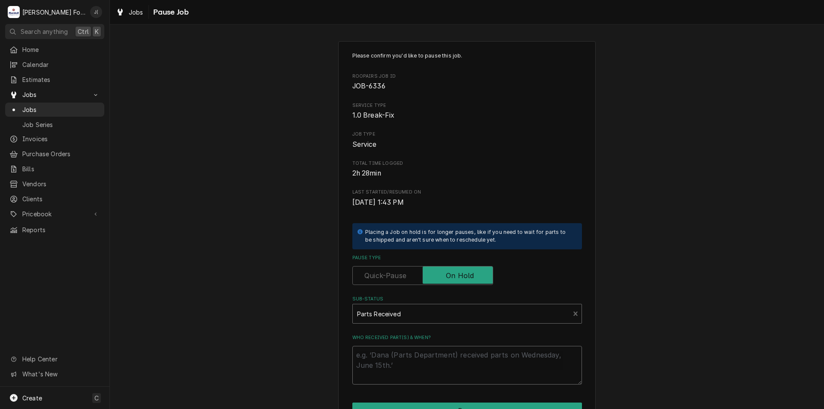
click at [443, 357] on textarea "Who received part(s) & when?" at bounding box center [466, 365] width 229 height 39
type textarea "x"
type textarea "0"
type textarea "x"
type textarea "08"
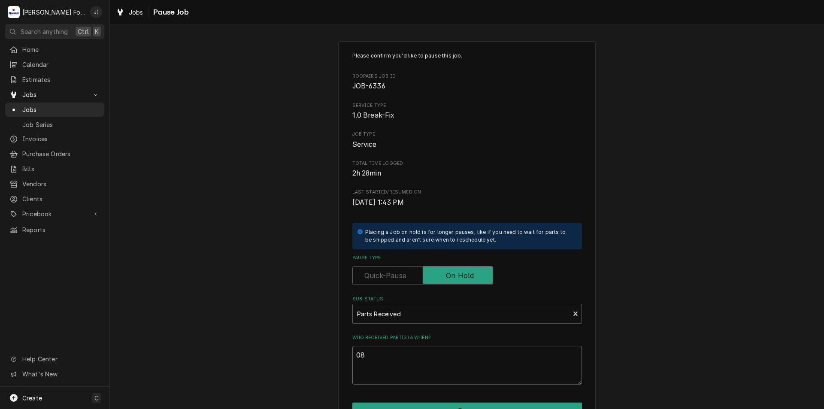
type textarea "x"
type textarea "08/"
type textarea "x"
type textarea "08/2"
type textarea "x"
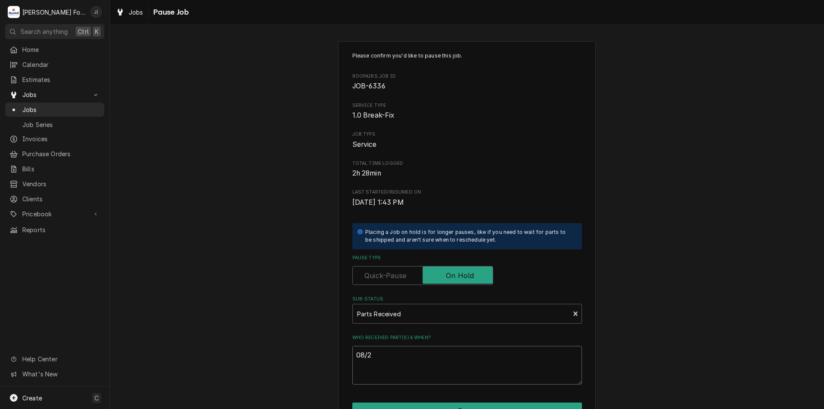
type textarea "08/21"
type textarea "x"
type textarea "08/21/"
type textarea "x"
type textarea "08/21/2"
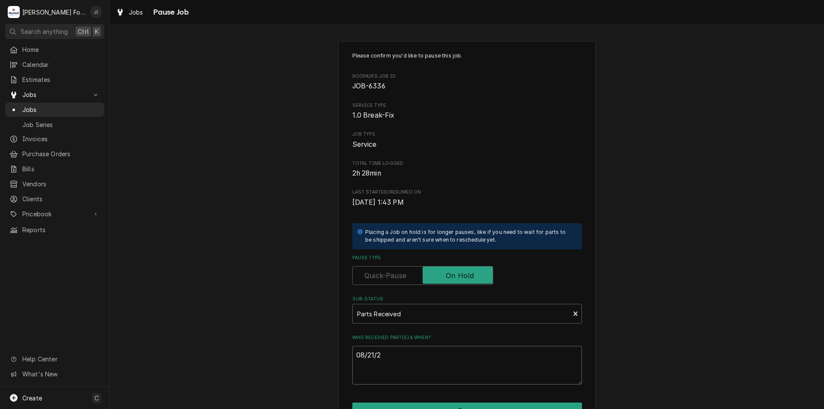
type textarea "x"
type textarea "08/21/20"
type textarea "x"
type textarea "08/21/202"
type textarea "x"
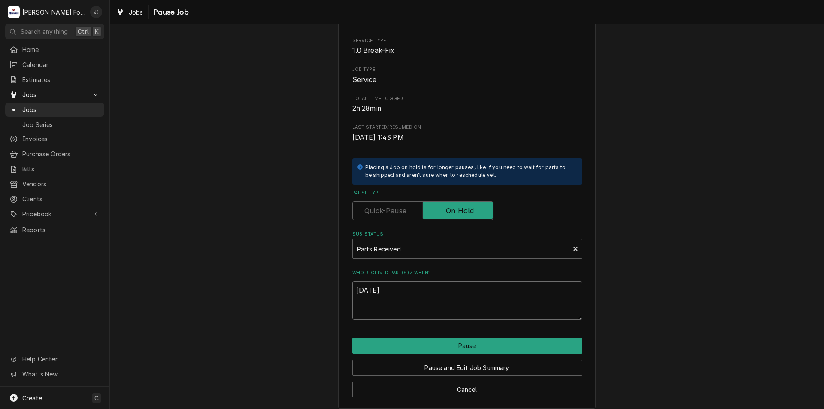
scroll to position [72, 0]
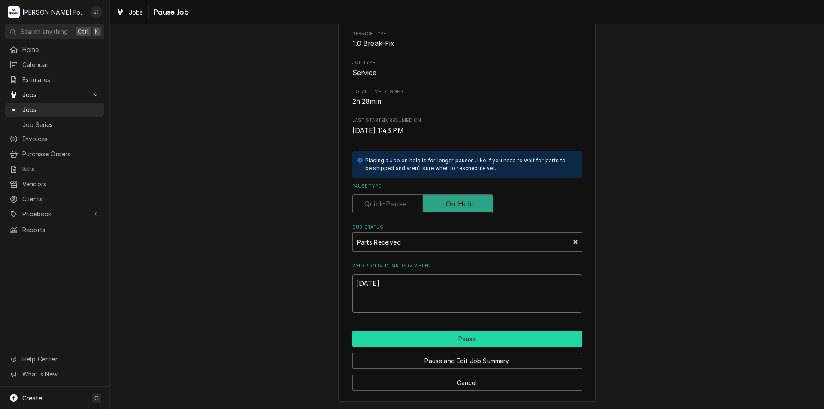
type textarea "[DATE]"
click at [434, 335] on button "Pause" at bounding box center [466, 339] width 229 height 16
type textarea "x"
